Goal: Task Accomplishment & Management: Manage account settings

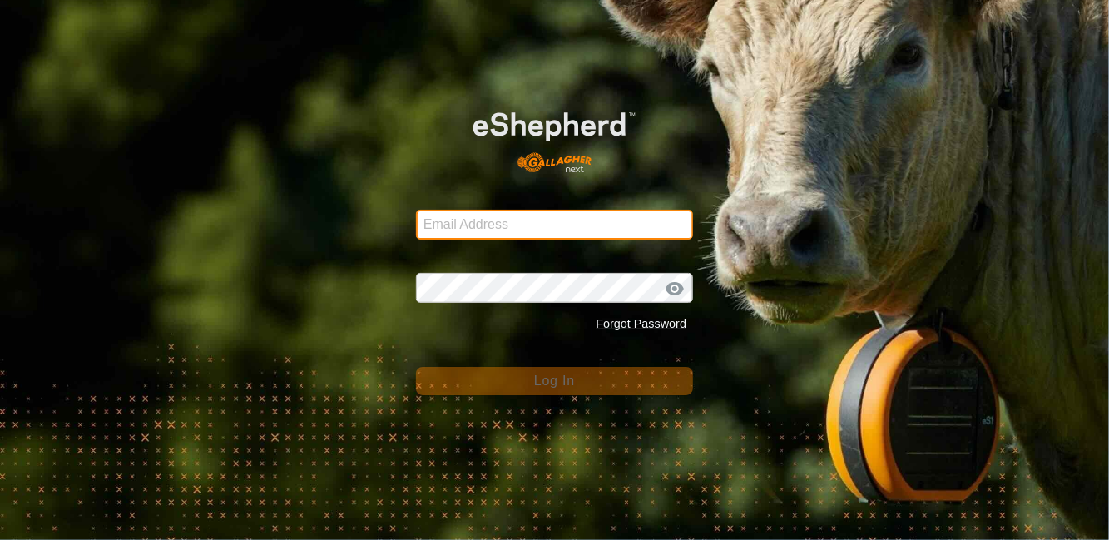
click at [552, 221] on input "Email Address" at bounding box center [554, 225] width 277 height 30
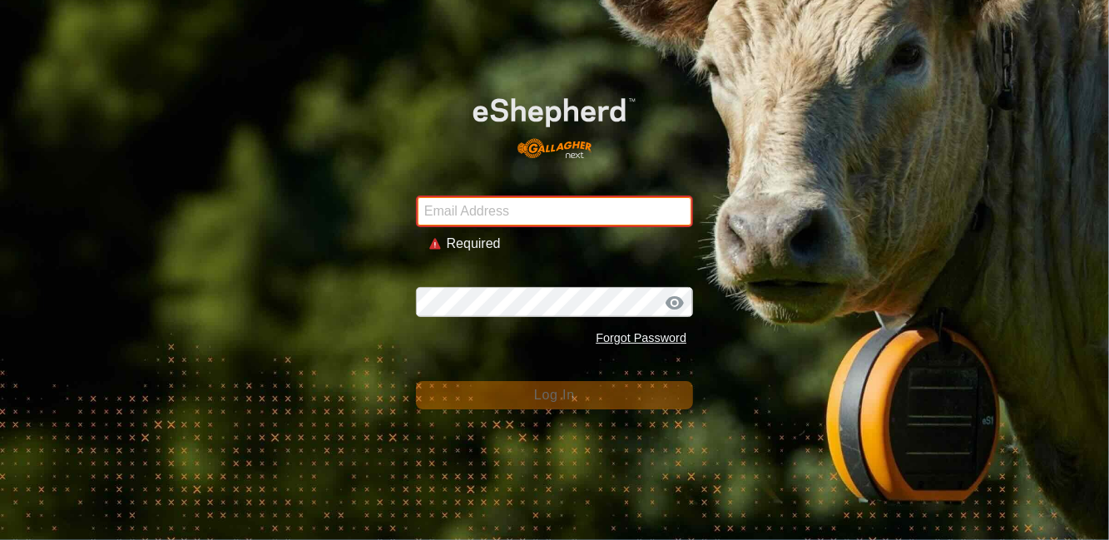
type input "gareth_scholz@bigpond.com"
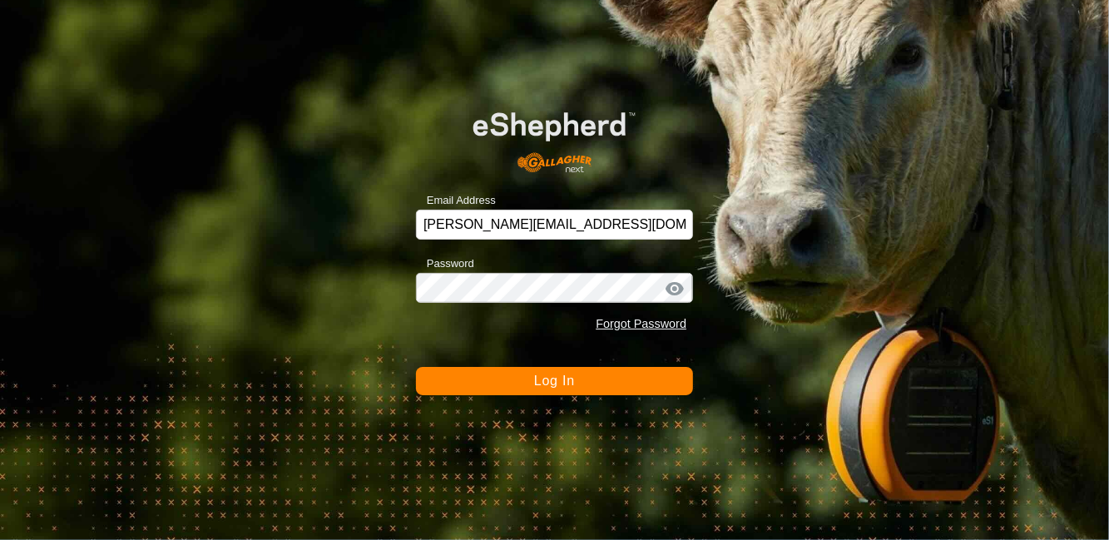
click at [416, 367] on button "Log In" at bounding box center [554, 381] width 277 height 28
